Goal: Complete application form

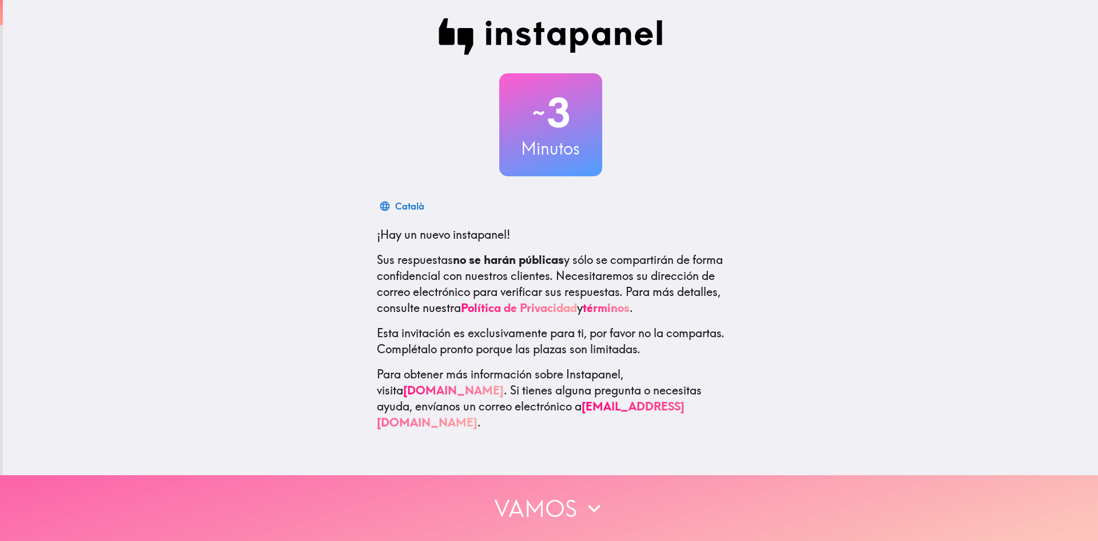
click at [543, 511] on button "Vamos" at bounding box center [549, 508] width 1098 height 66
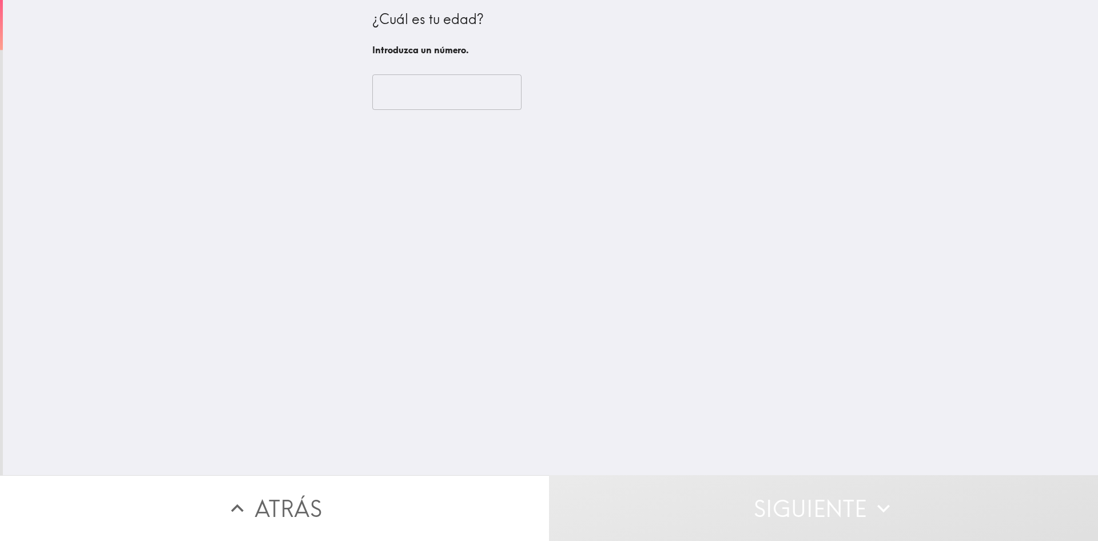
click at [439, 106] on input "number" at bounding box center [446, 91] width 149 height 35
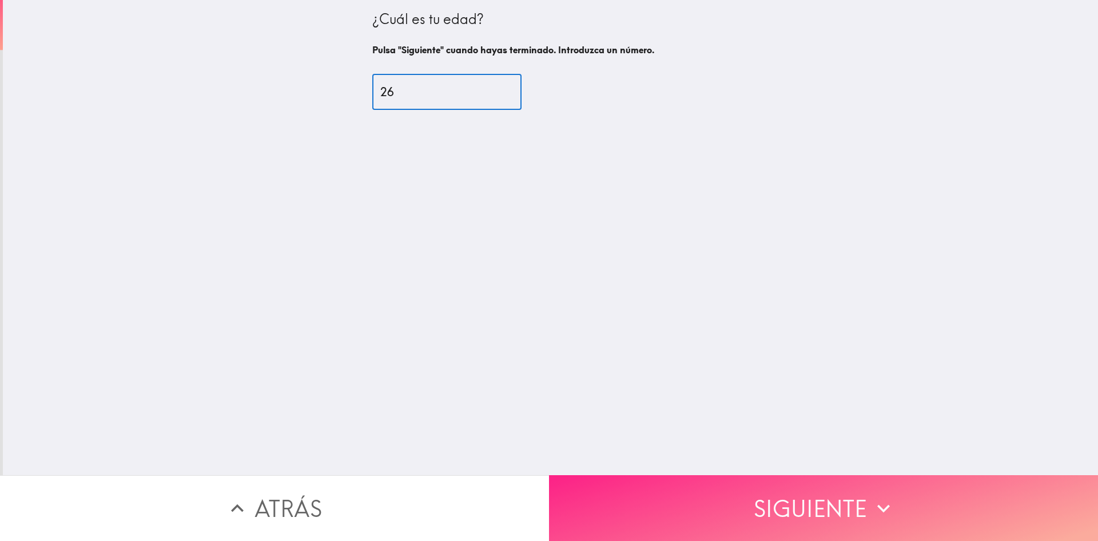
type input "26"
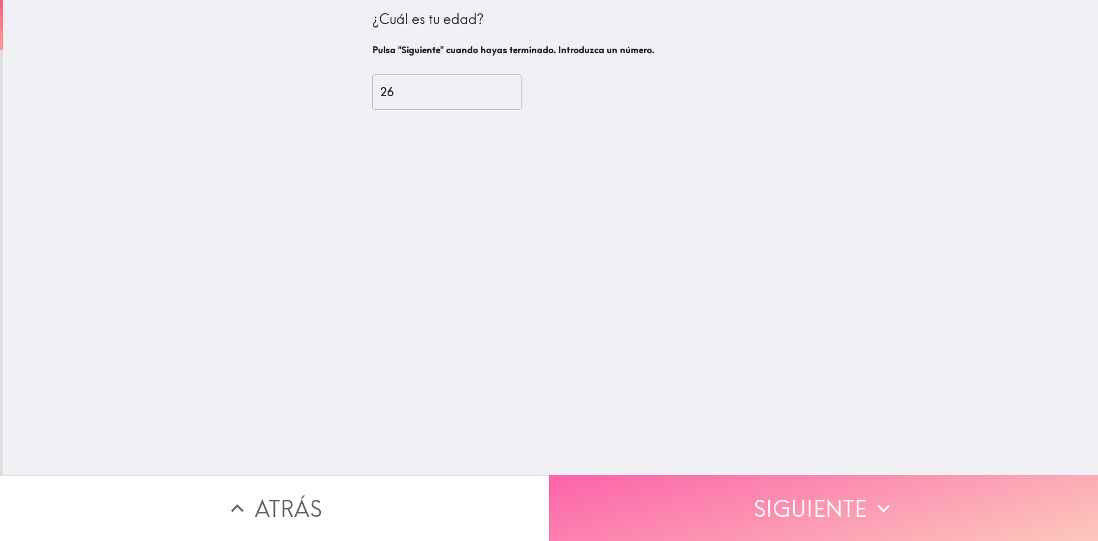
click at [705, 483] on button "Siguiente" at bounding box center [823, 508] width 549 height 66
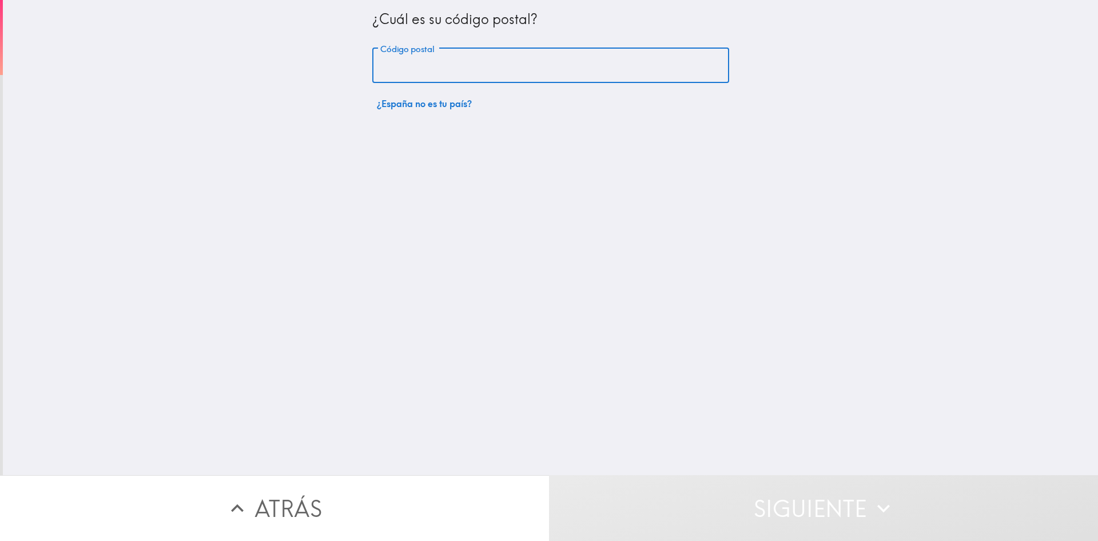
click at [489, 76] on input "Código postal" at bounding box center [550, 65] width 357 height 35
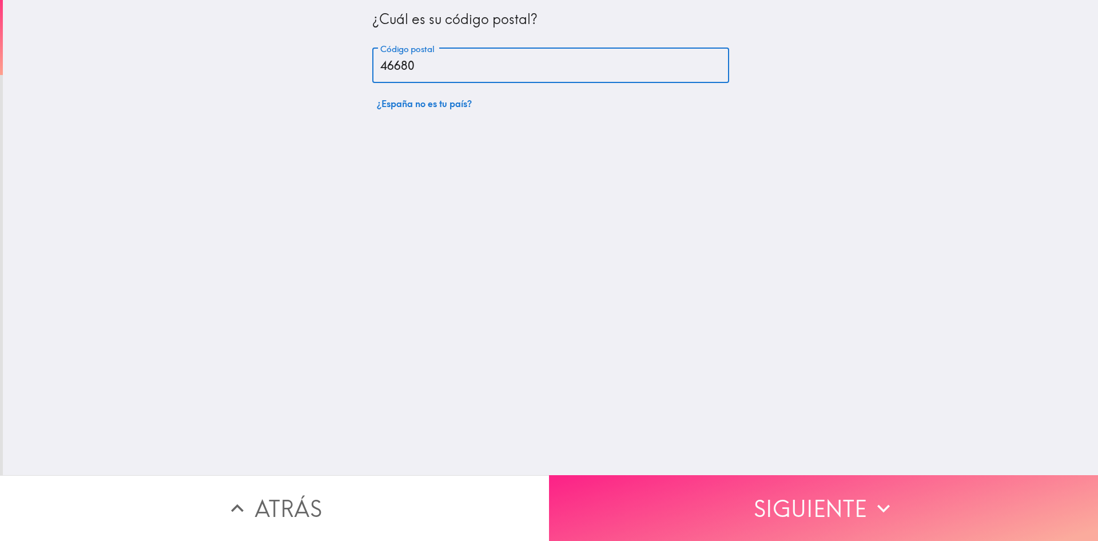
type input "46680"
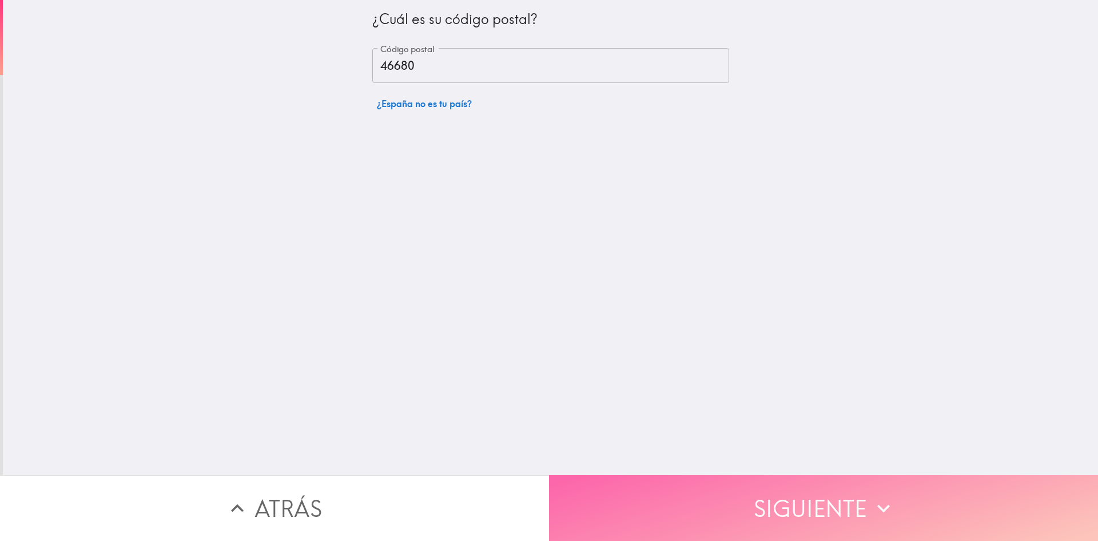
click at [684, 489] on button "Siguiente" at bounding box center [823, 508] width 549 height 66
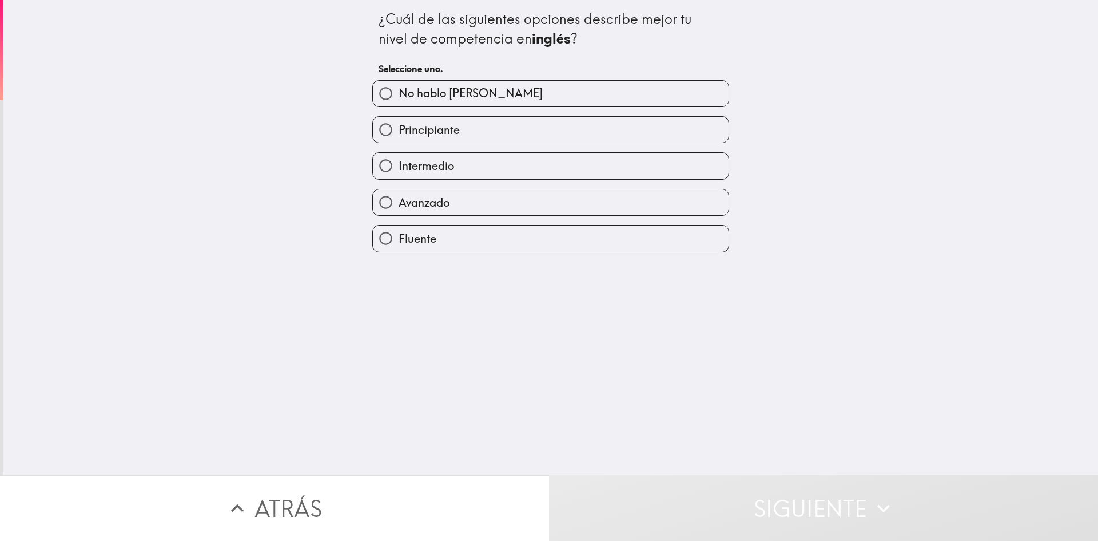
click at [529, 205] on label "Avanzado" at bounding box center [551, 202] width 356 height 26
click at [399, 205] on input "Avanzado" at bounding box center [386, 202] width 26 height 26
radio input "true"
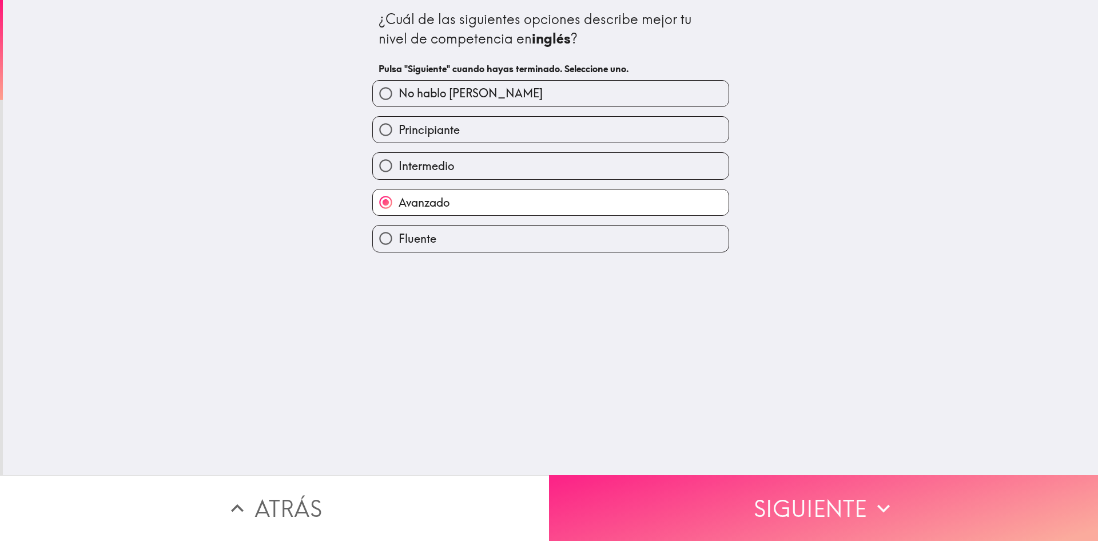
click at [680, 505] on button "Siguiente" at bounding box center [823, 508] width 549 height 66
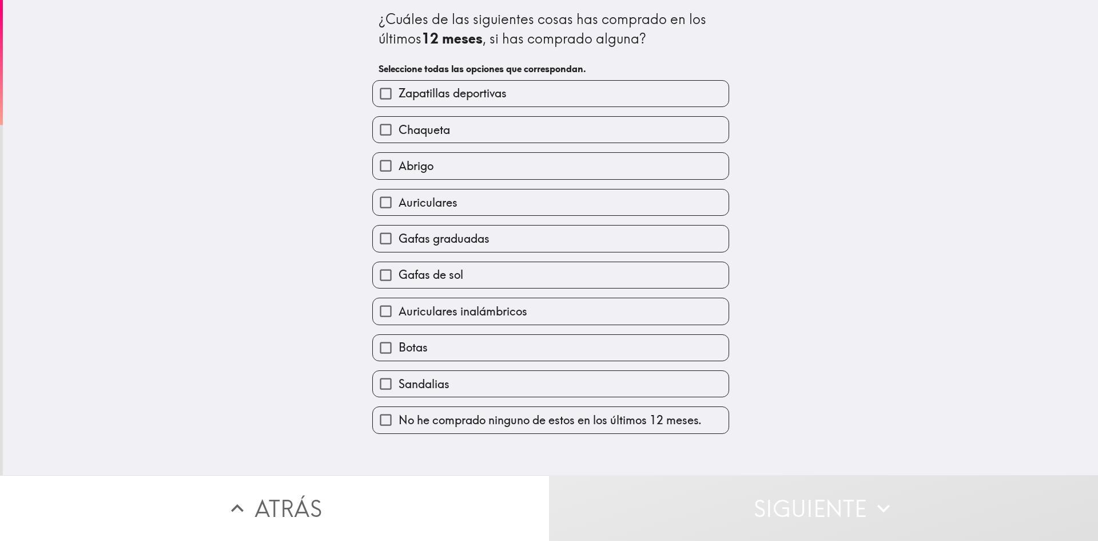
click at [587, 97] on label "Zapatillas deportivas" at bounding box center [551, 94] width 356 height 26
click at [399, 97] on input "Zapatillas deportivas" at bounding box center [386, 94] width 26 height 26
checkbox input "true"
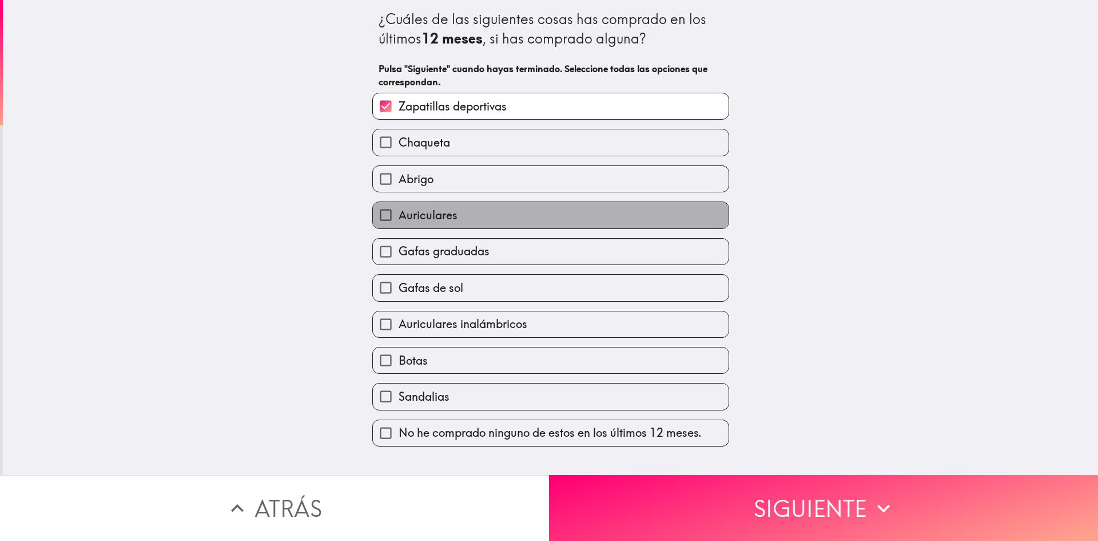
click at [599, 217] on label "Auriculares" at bounding box center [551, 215] width 356 height 26
click at [399, 217] on input "Auriculares" at bounding box center [386, 215] width 26 height 26
checkbox input "true"
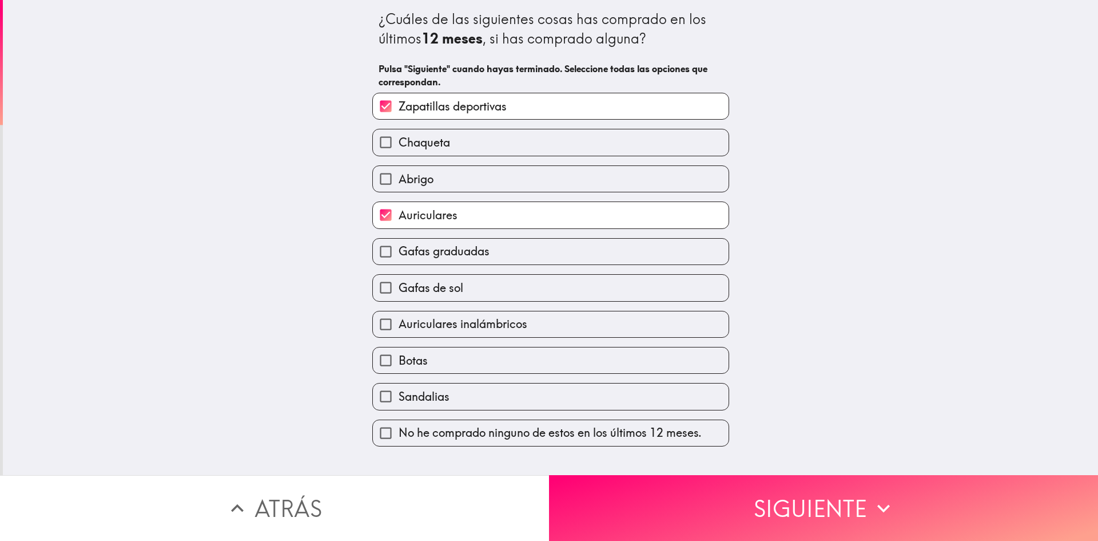
click at [578, 324] on label "Auriculares inalámbricos" at bounding box center [551, 324] width 356 height 26
click at [399, 324] on input "Auriculares inalámbricos" at bounding box center [386, 324] width 26 height 26
checkbox input "true"
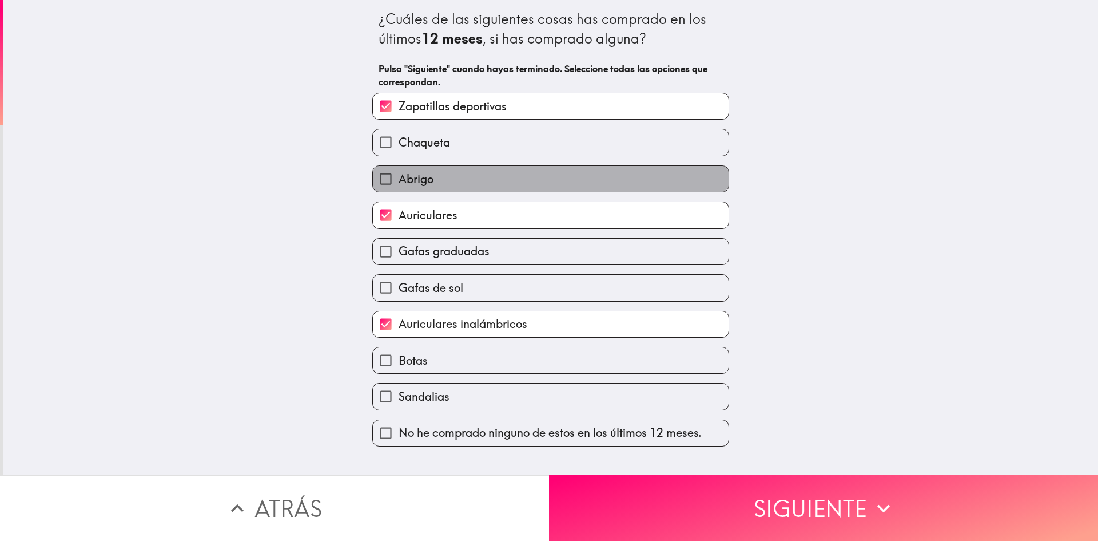
click at [527, 188] on label "Abrigo" at bounding box center [551, 179] width 356 height 26
click at [399, 188] on input "Abrigo" at bounding box center [386, 179] width 26 height 26
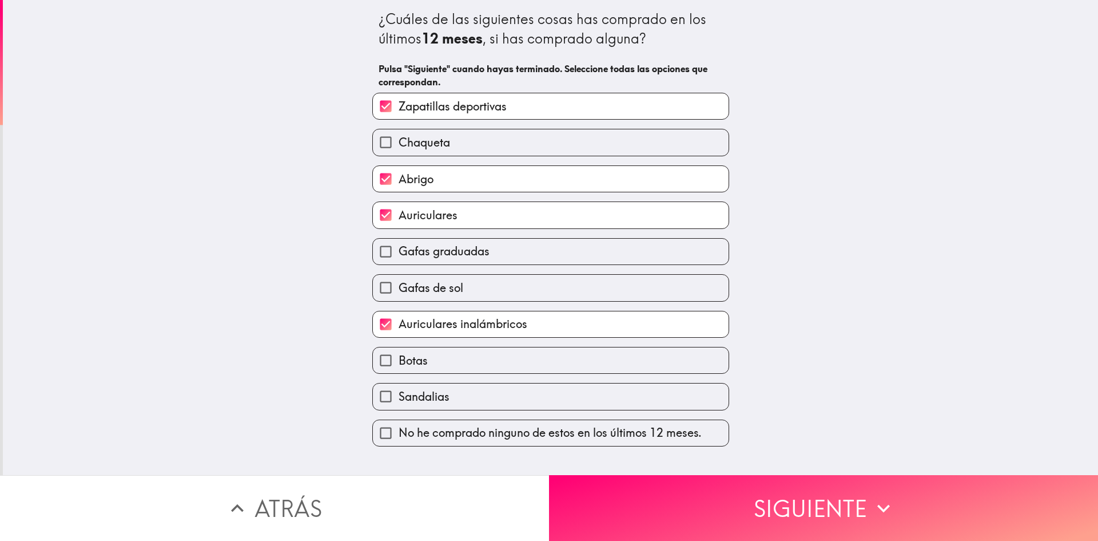
click at [517, 184] on label "Abrigo" at bounding box center [551, 179] width 356 height 26
click at [399, 184] on input "Abrigo" at bounding box center [386, 179] width 26 height 26
checkbox input "false"
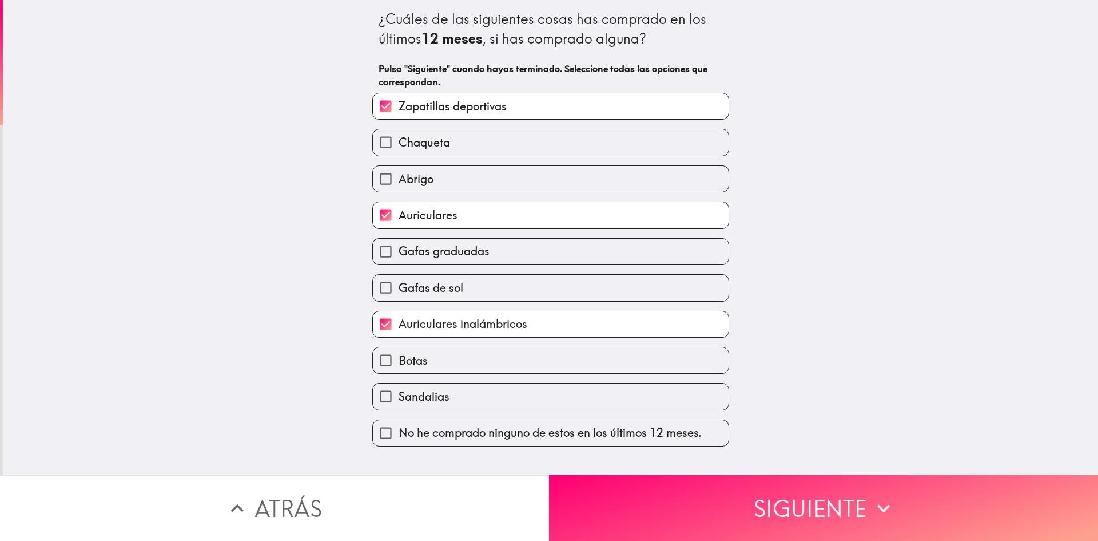
click at [509, 144] on label "Chaqueta" at bounding box center [551, 142] width 356 height 26
click at [399, 144] on input "Chaqueta" at bounding box center [386, 142] width 26 height 26
checkbox input "true"
click at [522, 402] on label "Sandalias" at bounding box center [551, 396] width 356 height 26
click at [399, 402] on input "Sandalias" at bounding box center [386, 396] width 26 height 26
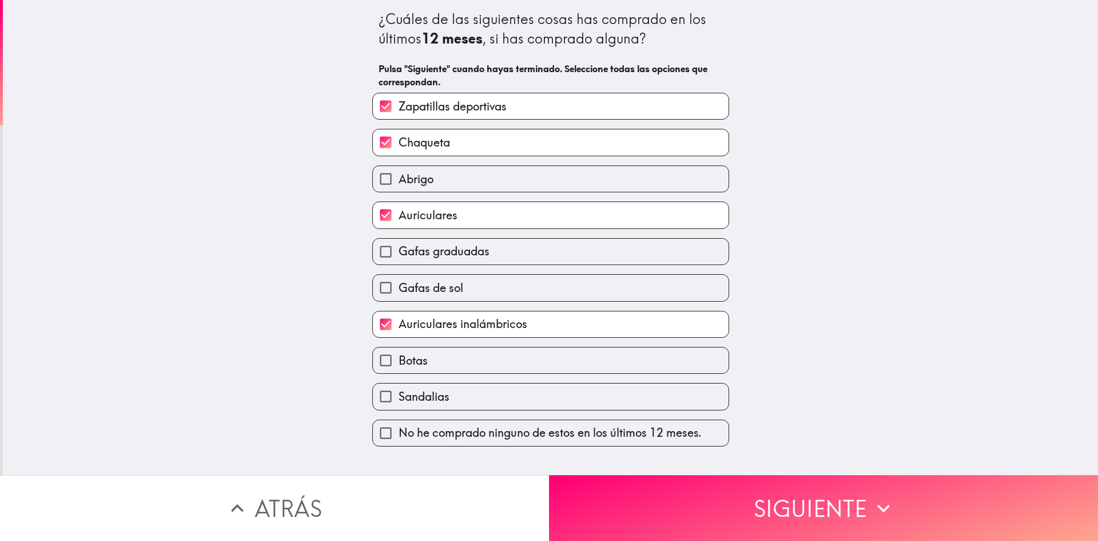
checkbox input "true"
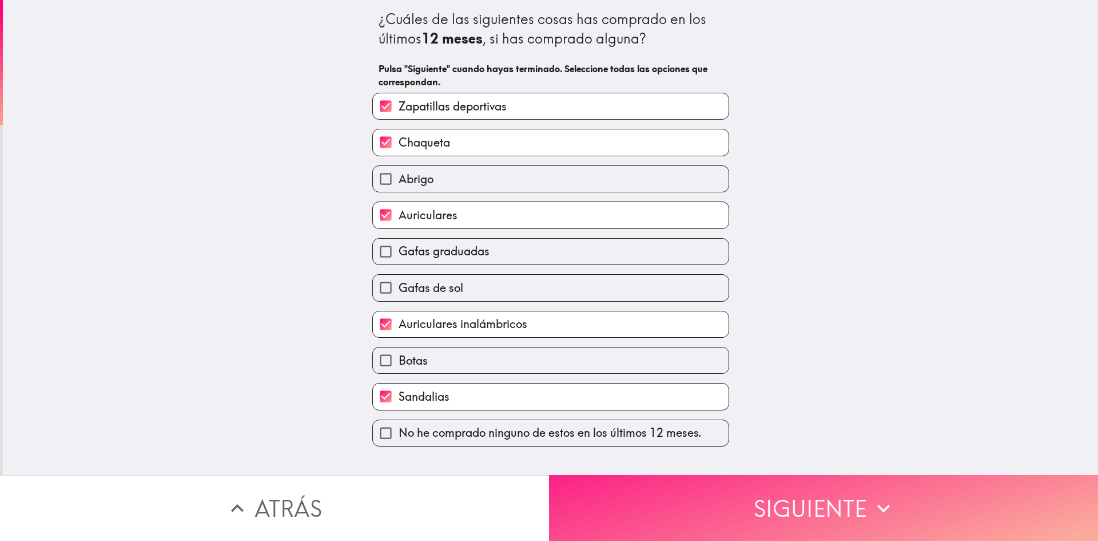
click at [637, 502] on button "Siguiente" at bounding box center [823, 508] width 549 height 66
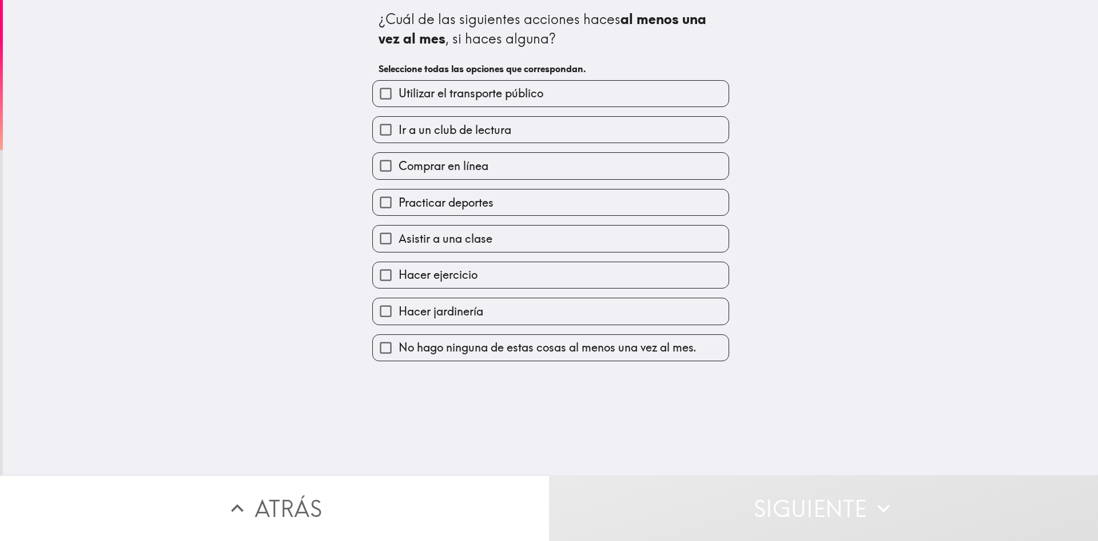
click at [559, 98] on label "Utilizar el transporte público" at bounding box center [551, 94] width 356 height 26
click at [399, 98] on input "Utilizar el transporte público" at bounding box center [386, 94] width 26 height 26
checkbox input "true"
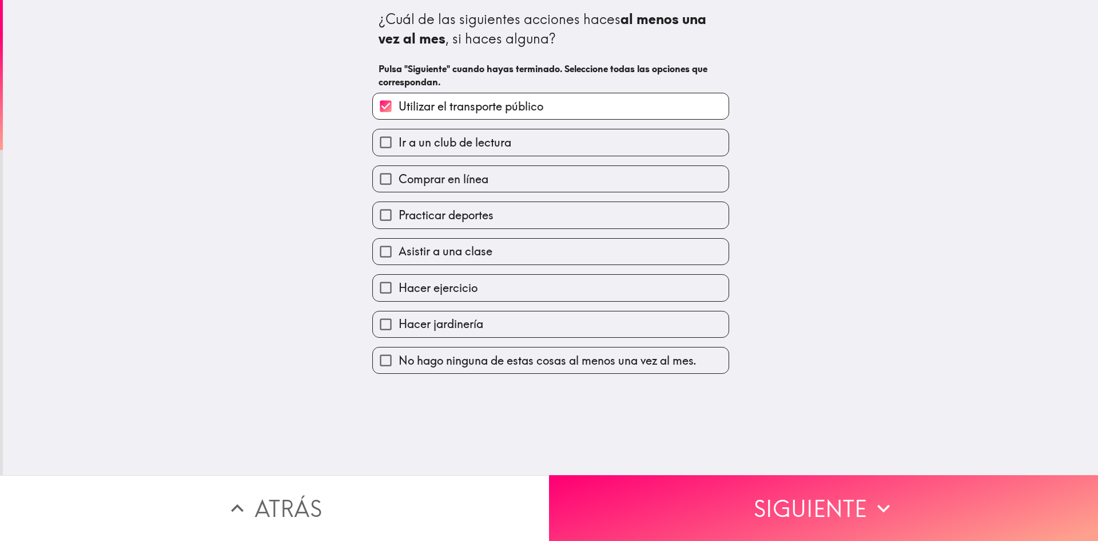
click at [551, 174] on label "Comprar en línea" at bounding box center [551, 179] width 356 height 26
click at [399, 174] on input "Comprar en línea" at bounding box center [386, 179] width 26 height 26
checkbox input "true"
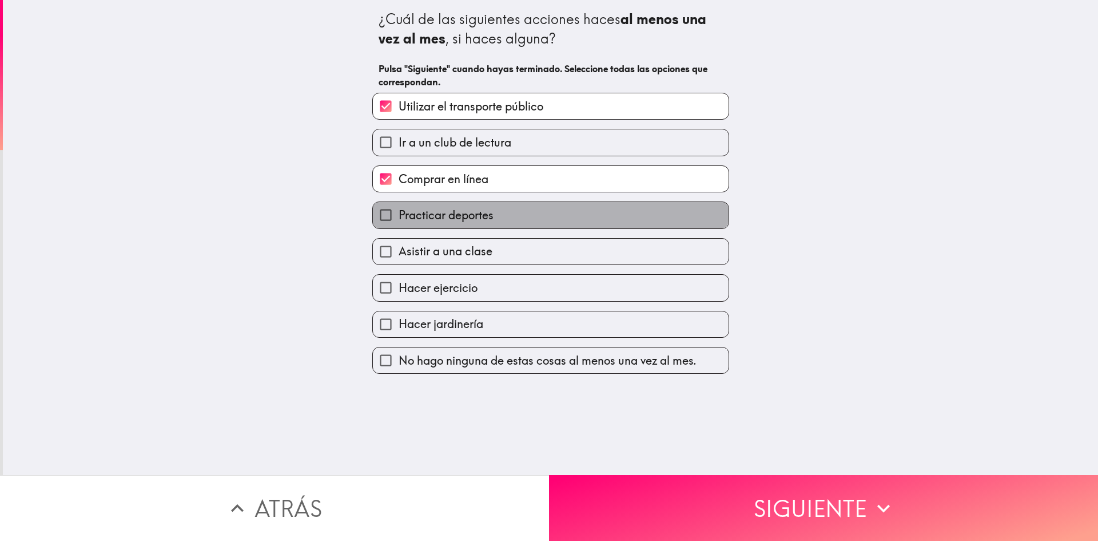
click at [557, 215] on label "Practicar deportes" at bounding box center [551, 215] width 356 height 26
click at [399, 215] on input "Practicar deportes" at bounding box center [386, 215] width 26 height 26
checkbox input "true"
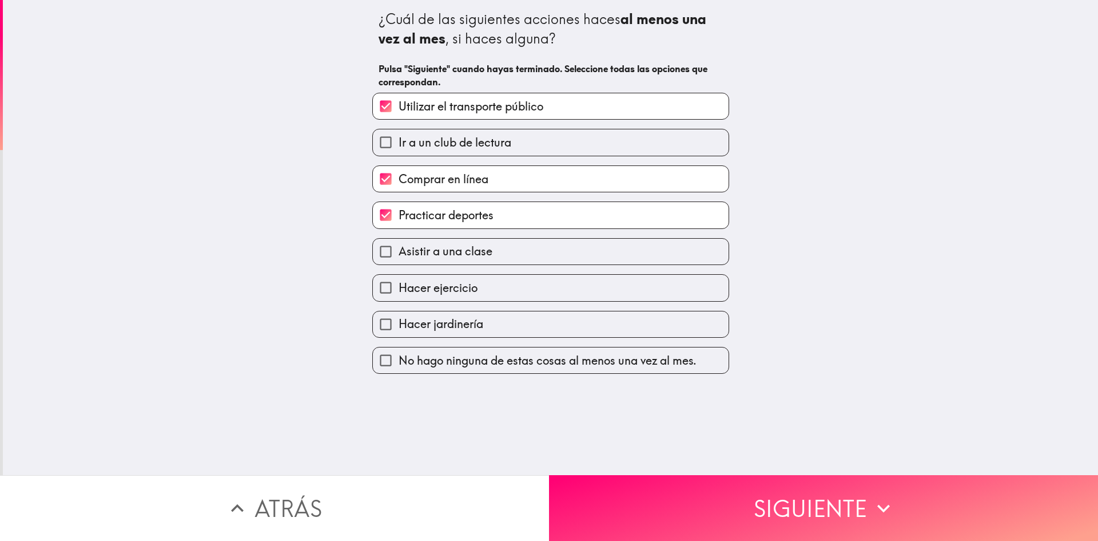
click at [541, 289] on label "Hacer ejercicio" at bounding box center [551, 288] width 356 height 26
click at [399, 289] on input "Hacer ejercicio" at bounding box center [386, 288] width 26 height 26
checkbox input "true"
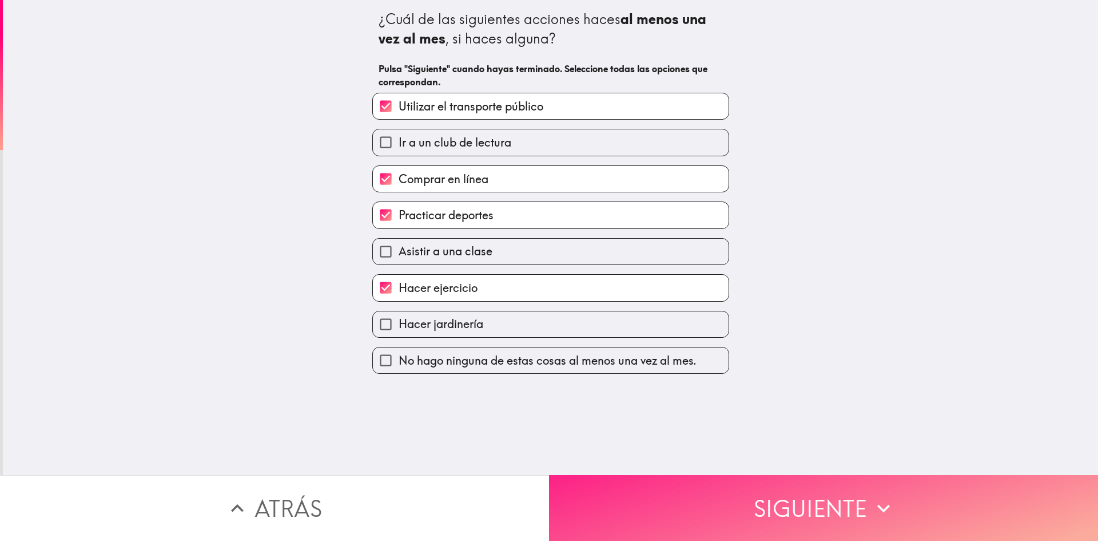
click at [650, 493] on button "Siguiente" at bounding box center [823, 508] width 549 height 66
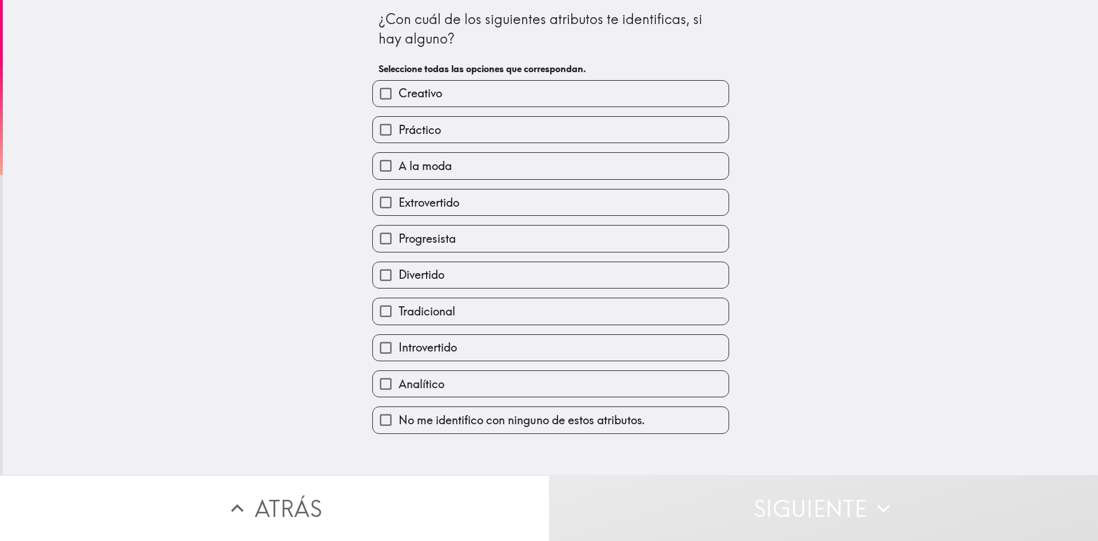
click at [605, 21] on div "¿Con cuál de los siguientes atributos te identificas, si hay alguno?" at bounding box center [551, 29] width 344 height 38
click at [493, 98] on label "Creativo" at bounding box center [551, 94] width 356 height 26
click at [399, 98] on input "Creativo" at bounding box center [386, 94] width 26 height 26
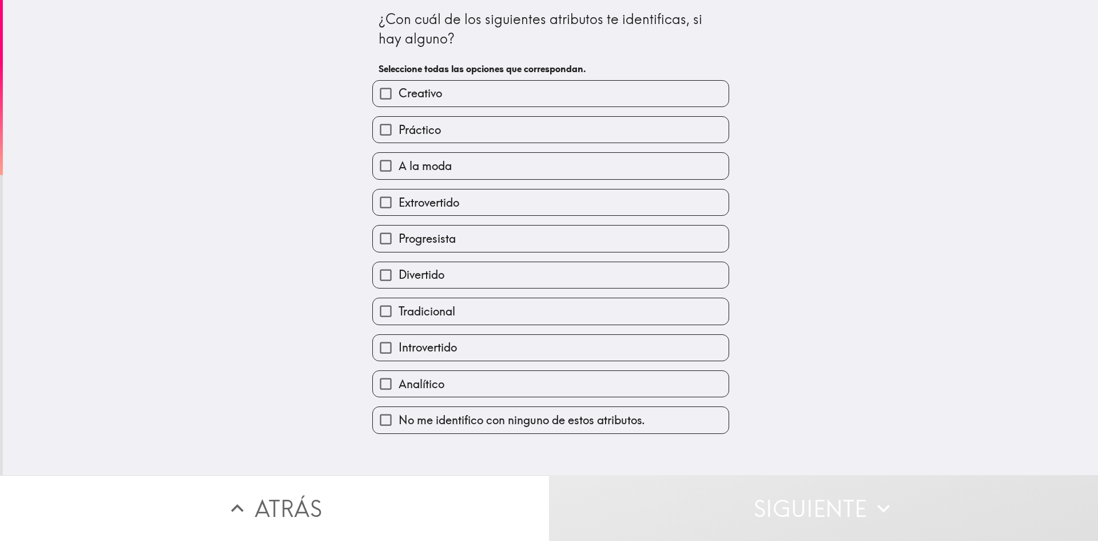
checkbox input "true"
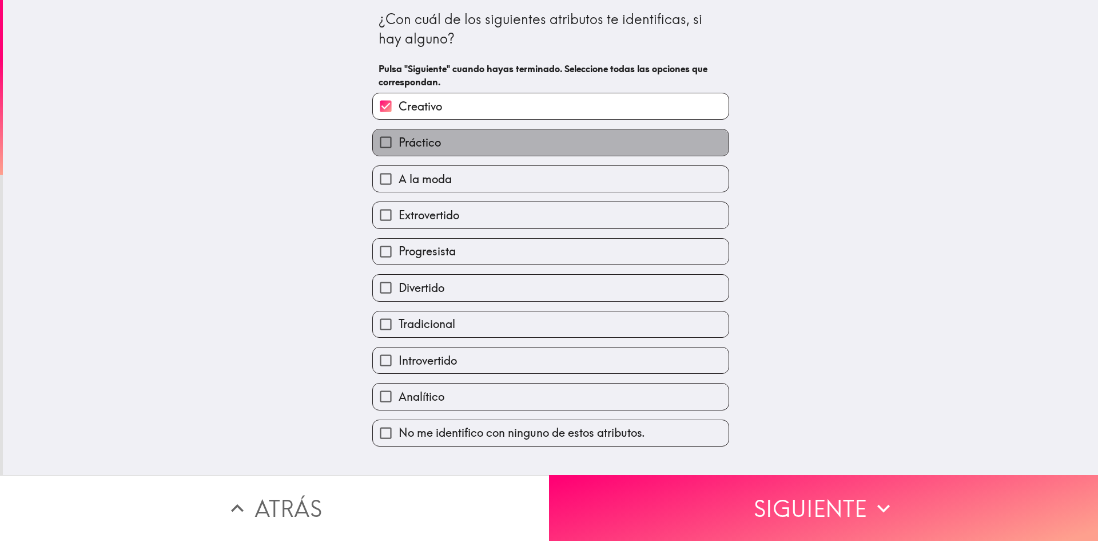
click at [510, 137] on label "Práctico" at bounding box center [551, 142] width 356 height 26
click at [399, 137] on input "Práctico" at bounding box center [386, 142] width 26 height 26
checkbox input "true"
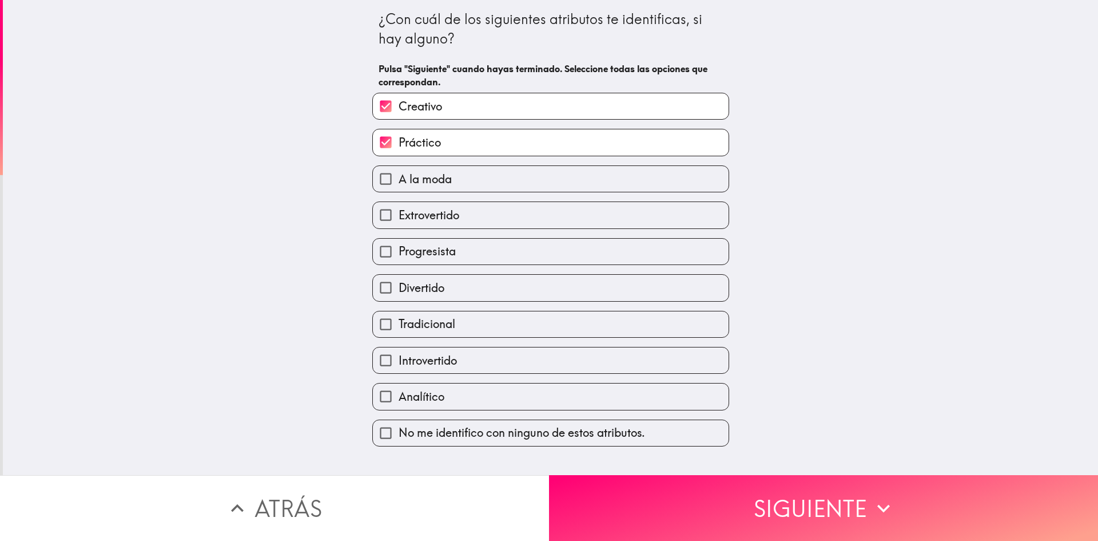
click at [532, 281] on label "Divertido" at bounding box center [551, 288] width 356 height 26
click at [399, 281] on input "Divertido" at bounding box center [386, 288] width 26 height 26
checkbox input "true"
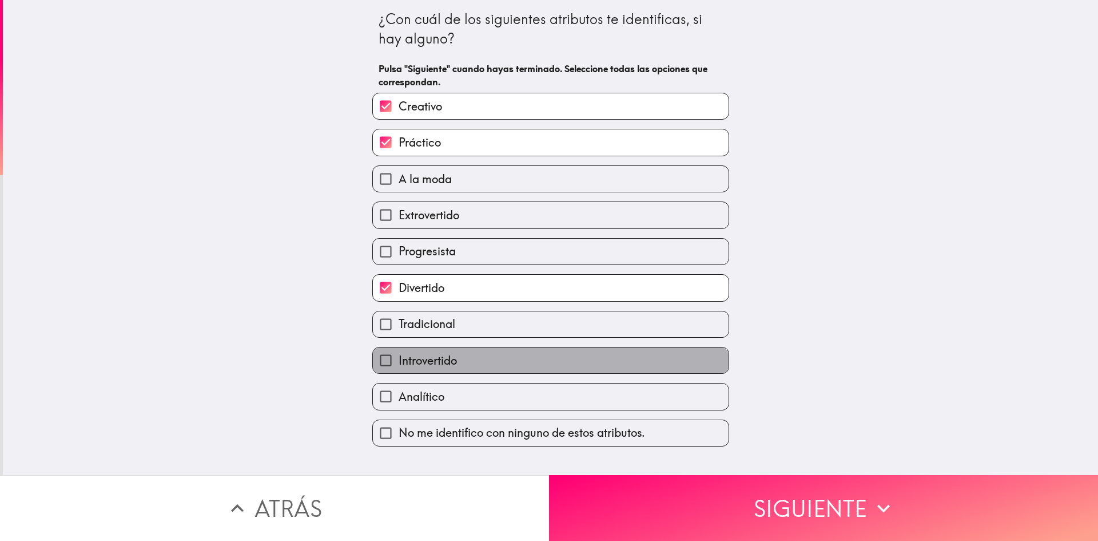
click at [541, 364] on label "Introvertido" at bounding box center [551, 360] width 356 height 26
click at [399, 364] on input "Introvertido" at bounding box center [386, 360] width 26 height 26
checkbox input "true"
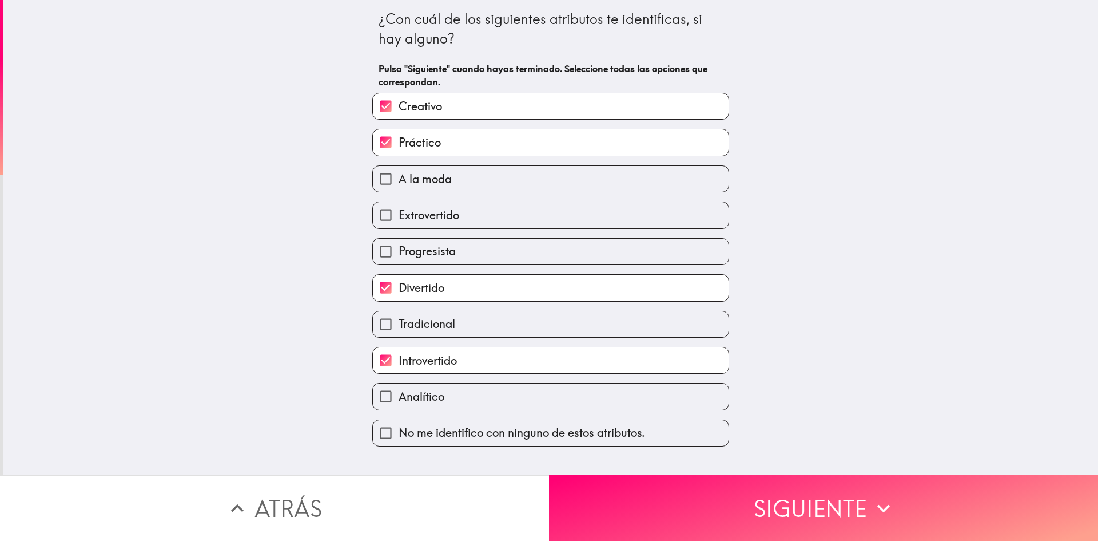
click at [539, 395] on label "Analítico" at bounding box center [551, 396] width 356 height 26
click at [399, 395] on input "Analítico" at bounding box center [386, 396] width 26 height 26
checkbox input "true"
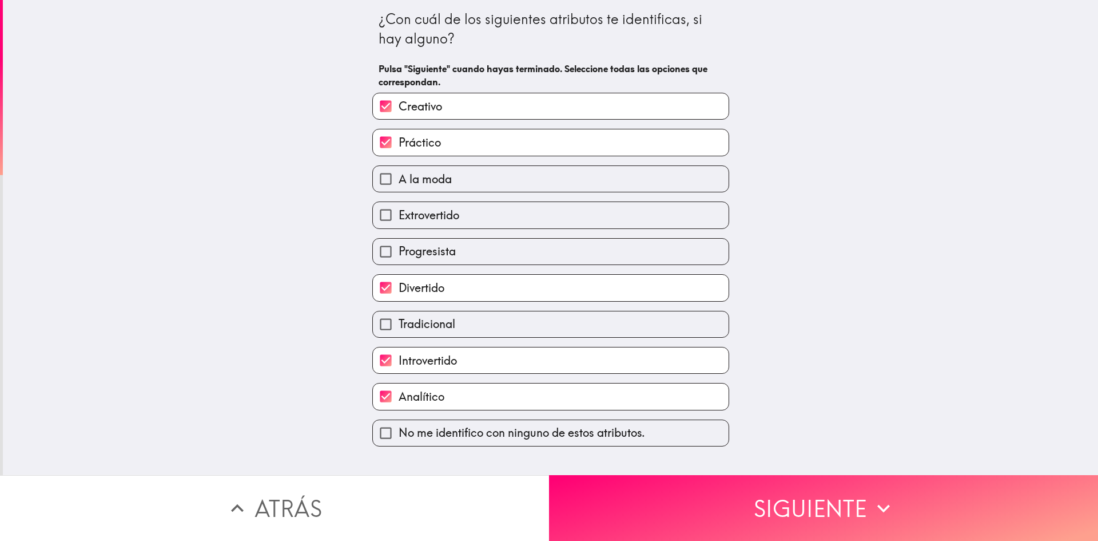
click at [526, 181] on label "A la moda" at bounding box center [551, 179] width 356 height 26
click at [399, 181] on input "A la moda" at bounding box center [386, 179] width 26 height 26
checkbox input "true"
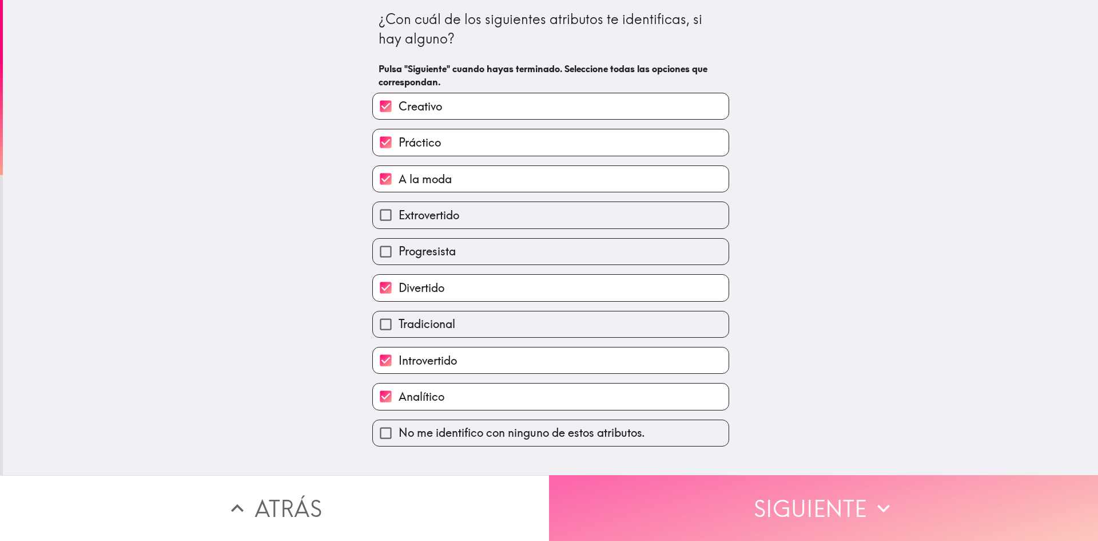
click at [683, 519] on button "Siguiente" at bounding box center [823, 508] width 549 height 66
